Goal: Transaction & Acquisition: Purchase product/service

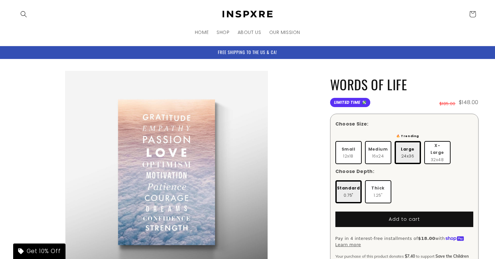
scroll to position [43, 0]
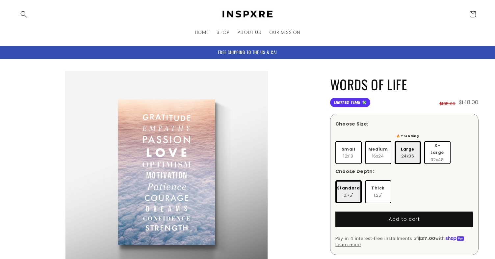
scroll to position [43, 0]
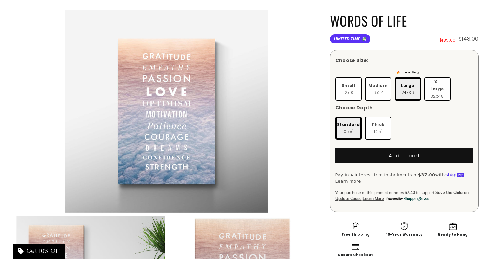
scroll to position [14, 0]
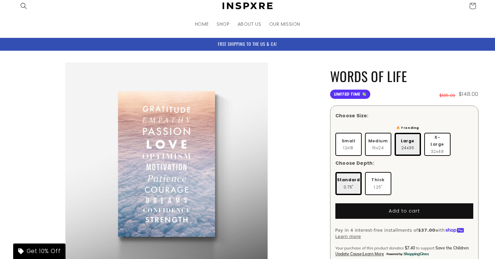
click at [424, 71] on h1 "WORDS OF LIFE" at bounding box center [404, 76] width 149 height 17
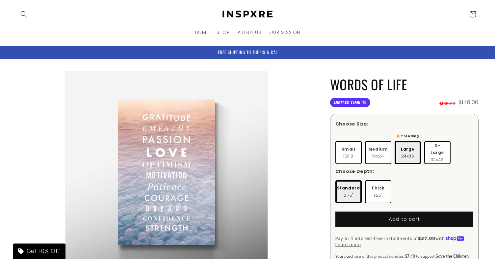
scroll to position [0, 0]
click at [426, 76] on h1 "WORDS OF LIFE" at bounding box center [404, 84] width 149 height 17
click at [427, 77] on h1 "WORDS OF LIFE" at bounding box center [404, 84] width 149 height 17
click at [442, 76] on h1 "WORDS OF LIFE" at bounding box center [404, 84] width 149 height 17
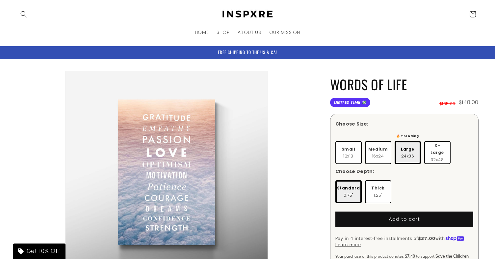
click at [421, 80] on h1 "WORDS OF LIFE" at bounding box center [404, 84] width 149 height 17
click at [421, 84] on h1 "WORDS OF LIFE" at bounding box center [404, 84] width 149 height 17
click at [424, 76] on h1 "WORDS OF LIFE" at bounding box center [404, 84] width 149 height 17
click at [420, 81] on h1 "WORDS OF LIFE" at bounding box center [404, 84] width 149 height 17
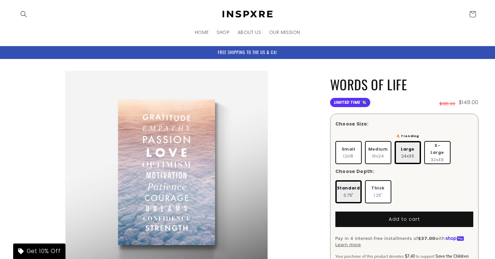
click at [420, 81] on h1 "WORDS OF LIFE" at bounding box center [404, 84] width 149 height 17
click at [420, 80] on h1 "WORDS OF LIFE" at bounding box center [404, 84] width 149 height 17
click at [249, 12] on img at bounding box center [247, 14] width 59 height 10
